Goal: Navigation & Orientation: Find specific page/section

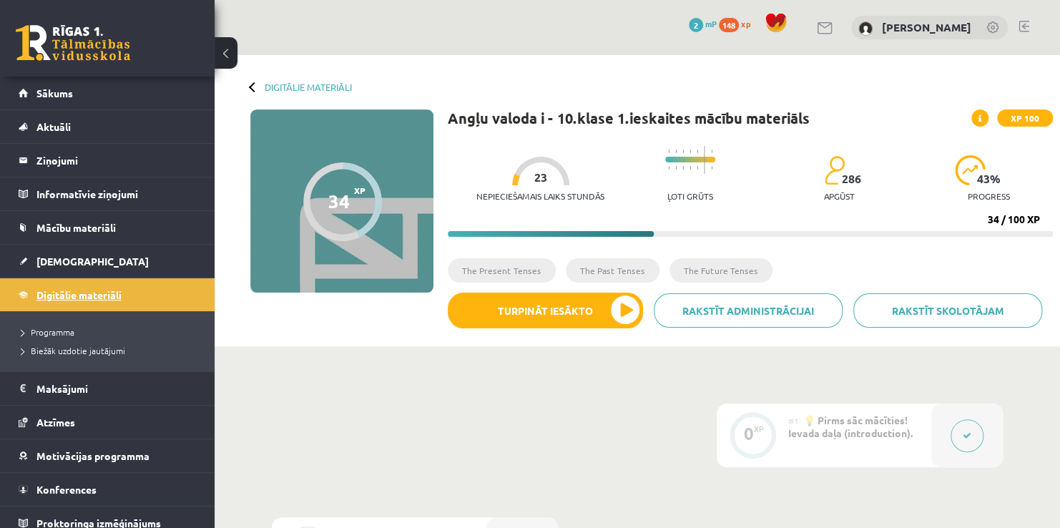
click at [81, 292] on span "Digitālie materiāli" at bounding box center [78, 294] width 85 height 13
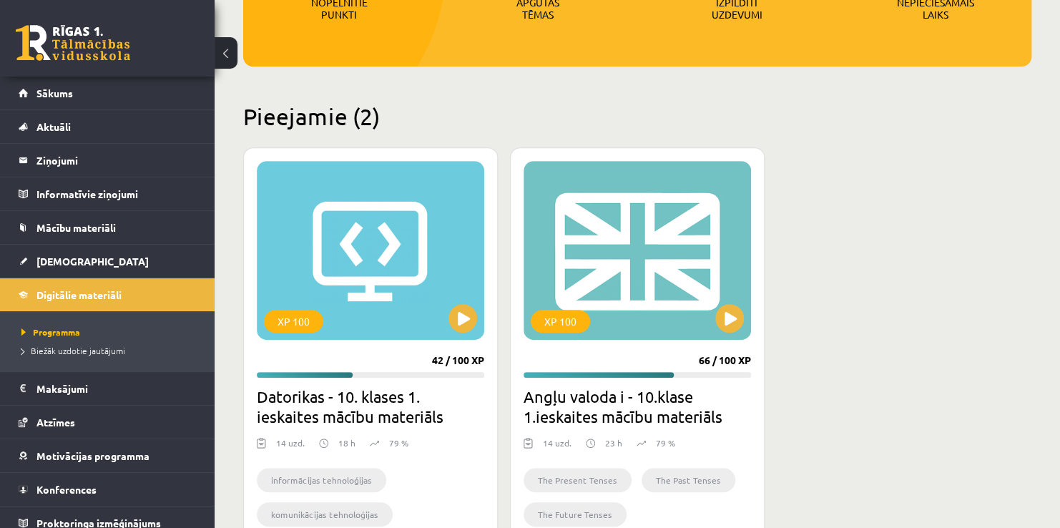
scroll to position [268, 0]
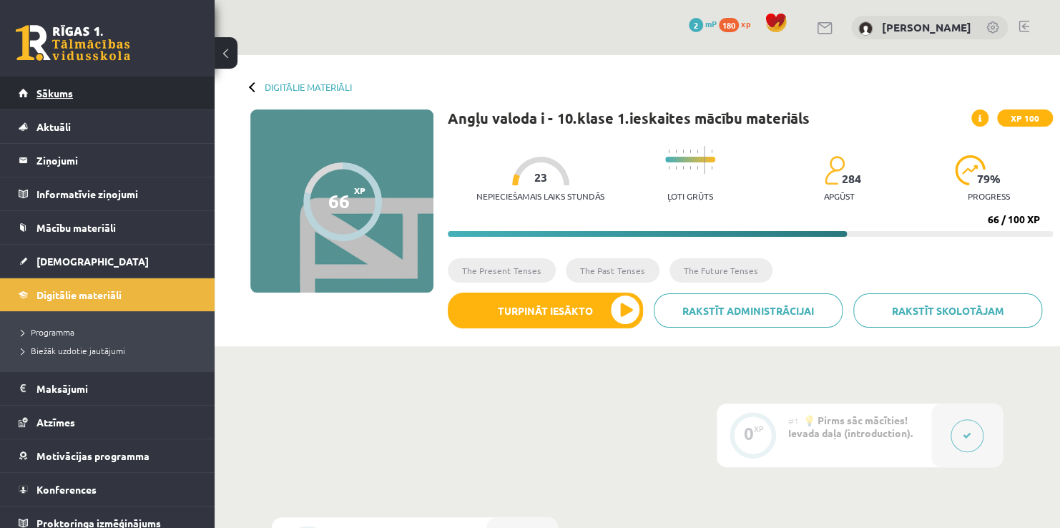
click at [72, 94] on span "Sākums" at bounding box center [54, 93] width 36 height 13
